Goal: Transaction & Acquisition: Purchase product/service

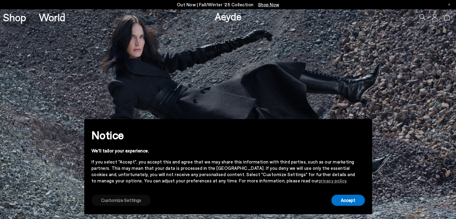
click at [128, 198] on button "Customize Settings" at bounding box center [120, 200] width 59 height 11
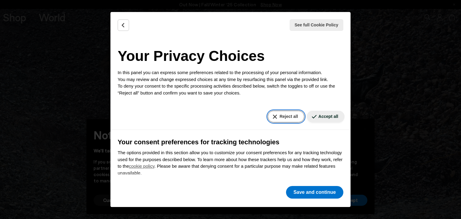
click at [274, 116] on button "Reject all" at bounding box center [285, 117] width 36 height 12
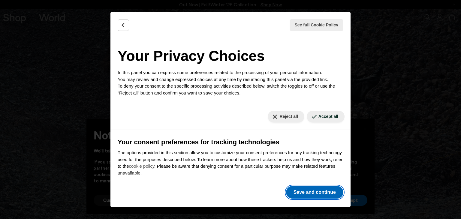
click at [297, 191] on button "Save and continue" at bounding box center [314, 192] width 57 height 13
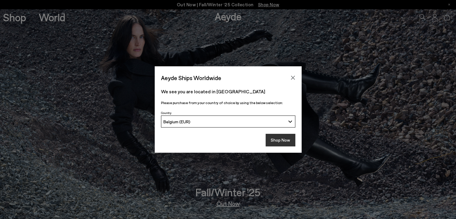
click at [279, 144] on button "Shop Now" at bounding box center [281, 140] width 30 height 13
click at [277, 141] on button "Shop Now" at bounding box center [281, 140] width 30 height 13
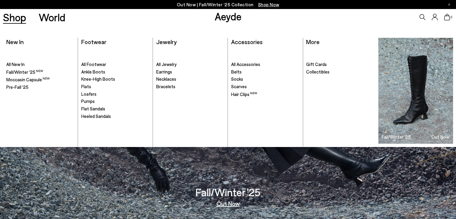
click at [19, 20] on link "Shop" at bounding box center [14, 17] width 23 height 10
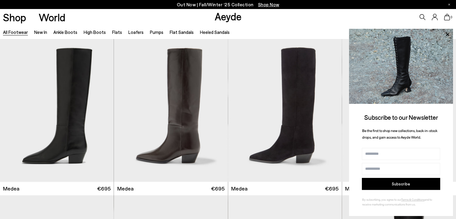
click at [16, 34] on link "All Footwear" at bounding box center [15, 31] width 25 height 5
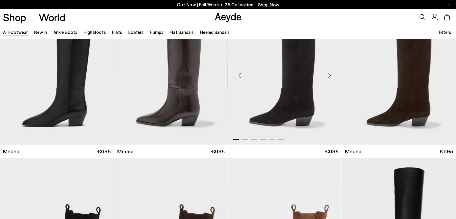
scroll to position [143, 0]
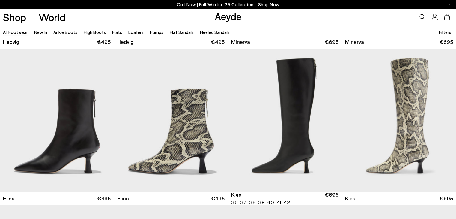
scroll to position [616, 0]
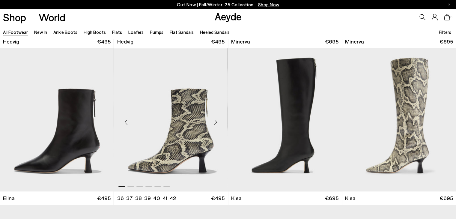
click at [216, 122] on div "Next slide" at bounding box center [216, 122] width 18 height 18
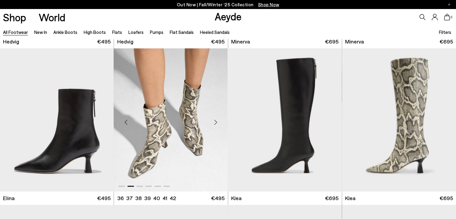
click at [216, 122] on div "Next slide" at bounding box center [216, 122] width 18 height 18
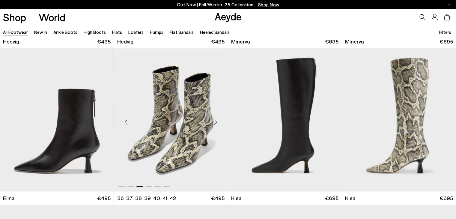
click at [216, 122] on div "Next slide" at bounding box center [216, 122] width 18 height 18
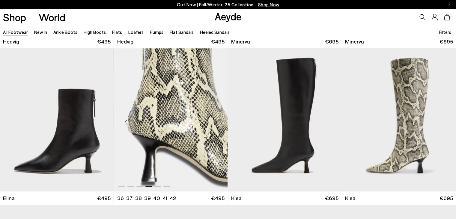
click at [216, 122] on div "Next slide" at bounding box center [216, 122] width 18 height 18
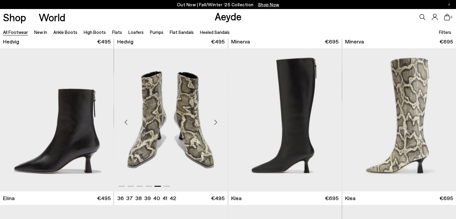
click at [216, 122] on div "Next slide" at bounding box center [216, 122] width 18 height 18
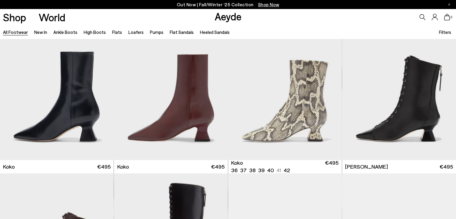
scroll to position [805, 0]
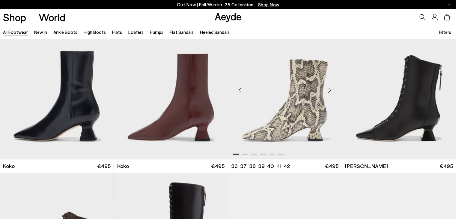
click at [328, 89] on div "Next slide" at bounding box center [330, 90] width 18 height 18
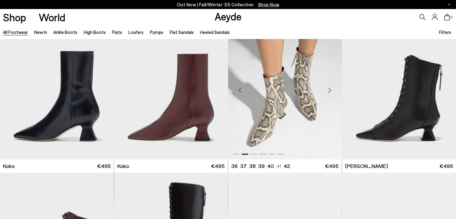
click at [328, 89] on div "Next slide" at bounding box center [330, 90] width 18 height 18
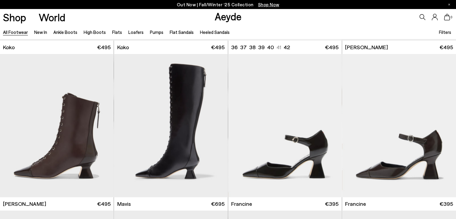
scroll to position [928, 0]
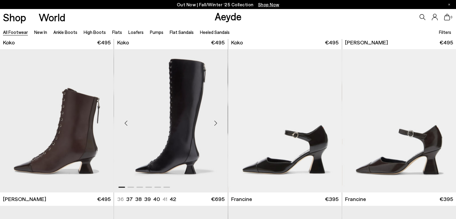
click at [216, 121] on div "Next slide" at bounding box center [216, 123] width 18 height 18
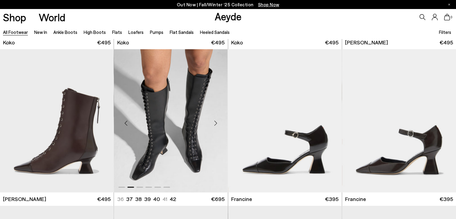
click at [216, 121] on div "Next slide" at bounding box center [216, 123] width 18 height 18
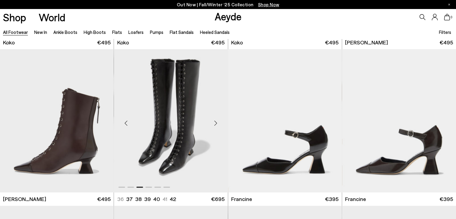
click at [216, 121] on div "Next slide" at bounding box center [216, 123] width 18 height 18
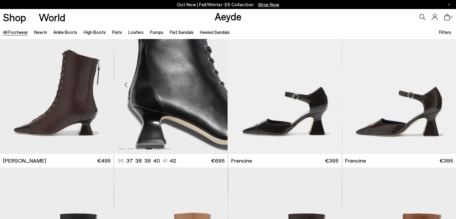
scroll to position [967, 0]
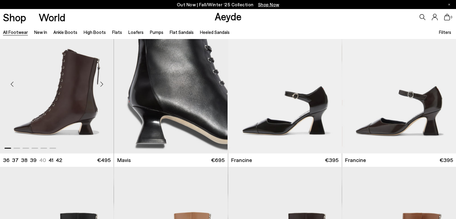
click at [102, 84] on div "Next slide" at bounding box center [102, 84] width 18 height 18
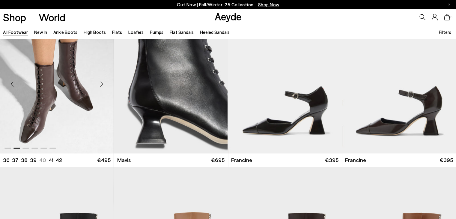
click at [102, 84] on div "Next slide" at bounding box center [102, 84] width 18 height 18
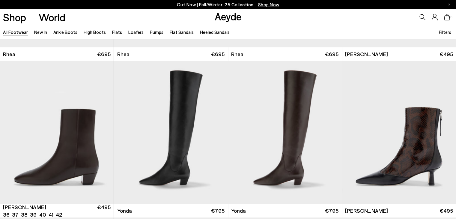
scroll to position [1385, 0]
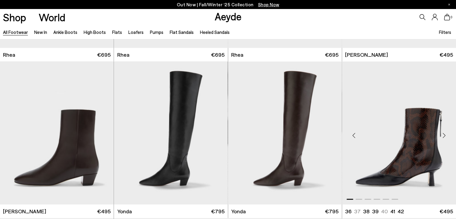
click at [442, 133] on div "Next slide" at bounding box center [444, 136] width 18 height 18
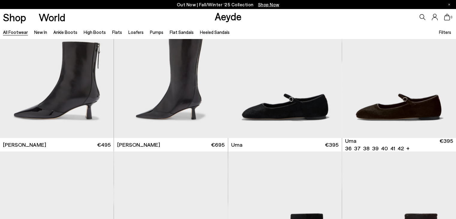
scroll to position [1608, 0]
click at [330, 68] on div "Next slide" at bounding box center [330, 69] width 18 height 18
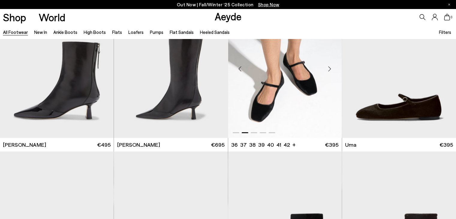
click at [330, 68] on div "Next slide" at bounding box center [330, 69] width 18 height 18
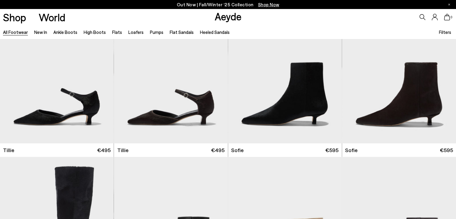
scroll to position [1772, 0]
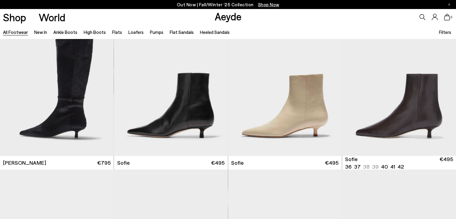
click at [362, 97] on img "1 / 6" at bounding box center [399, 84] width 114 height 143
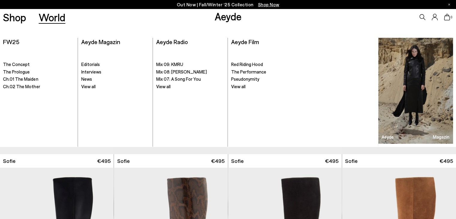
scroll to position [2072, 0]
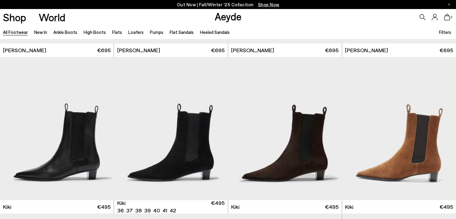
scroll to position [2452, 0]
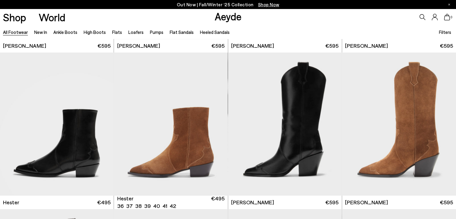
scroll to position [4684, 0]
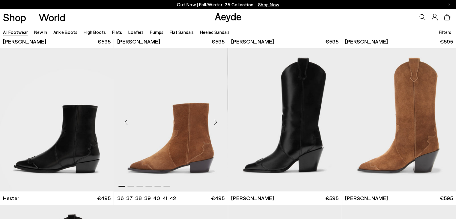
click at [216, 122] on div "Next slide" at bounding box center [216, 122] width 18 height 18
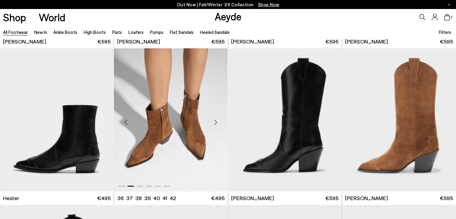
click at [216, 122] on div "Next slide" at bounding box center [216, 122] width 18 height 18
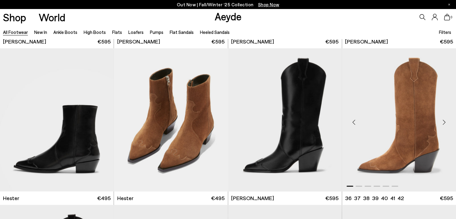
click at [443, 122] on div "Next slide" at bounding box center [444, 122] width 18 height 18
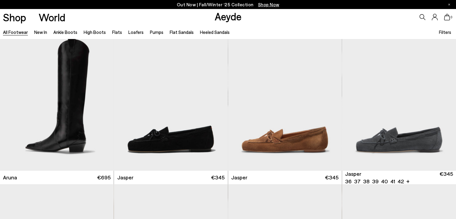
scroll to position [4927, 0]
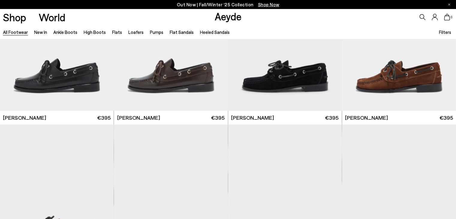
scroll to position [5829, 0]
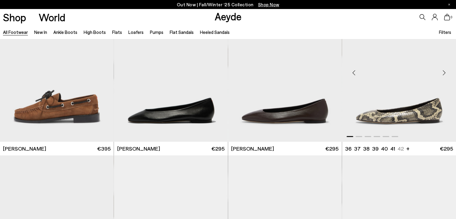
click at [445, 74] on div "Next slide" at bounding box center [444, 73] width 18 height 18
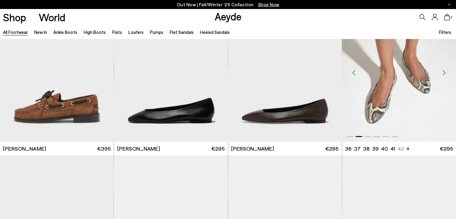
click at [445, 74] on div "Next slide" at bounding box center [444, 73] width 18 height 18
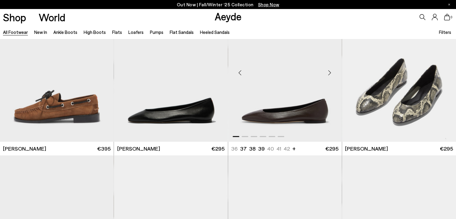
click at [330, 75] on div "Next slide" at bounding box center [330, 73] width 18 height 18
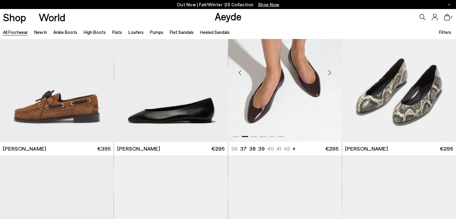
scroll to position [5993, 0]
